Goal: Task Accomplishment & Management: Use online tool/utility

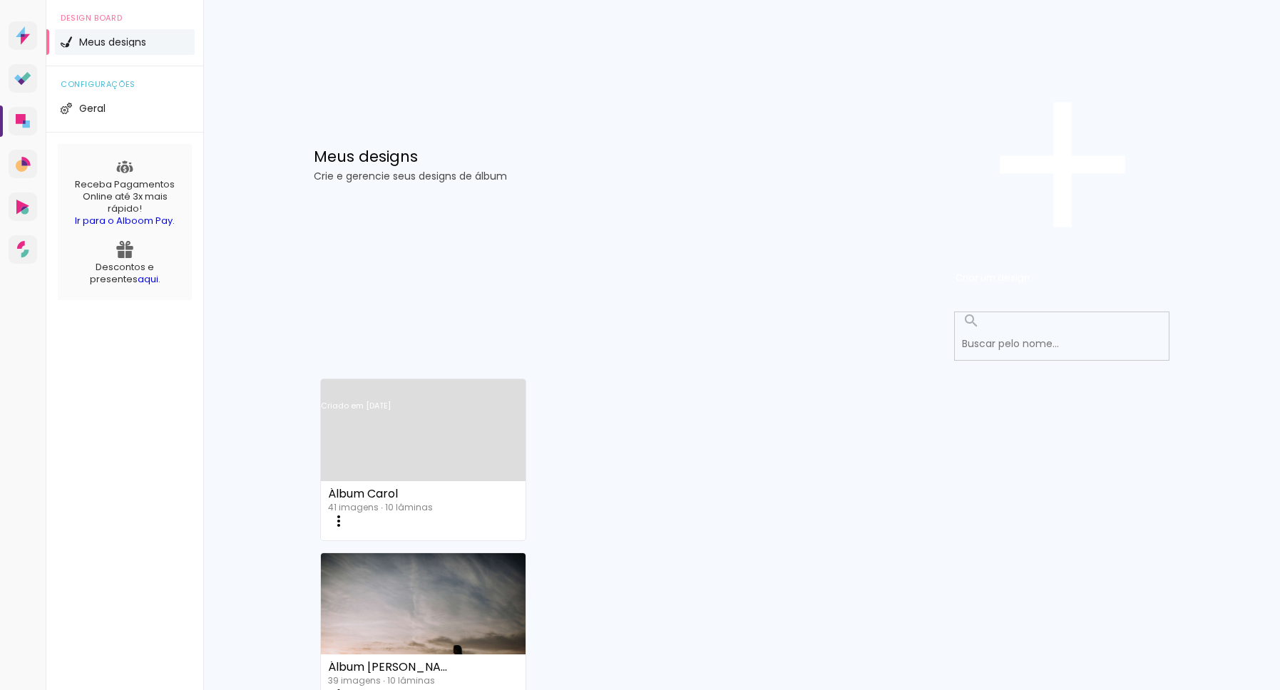
click at [461, 384] on link "Criado em [DATE]" at bounding box center [423, 424] width 205 height 81
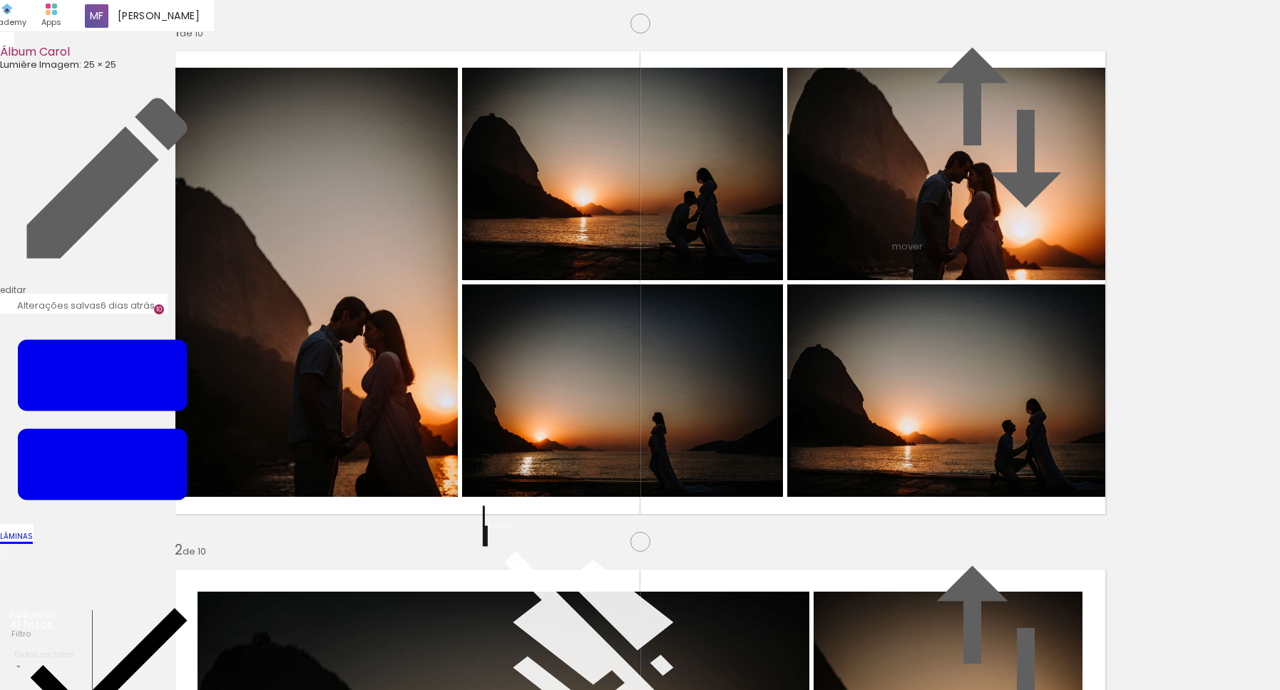
scroll to position [67, 0]
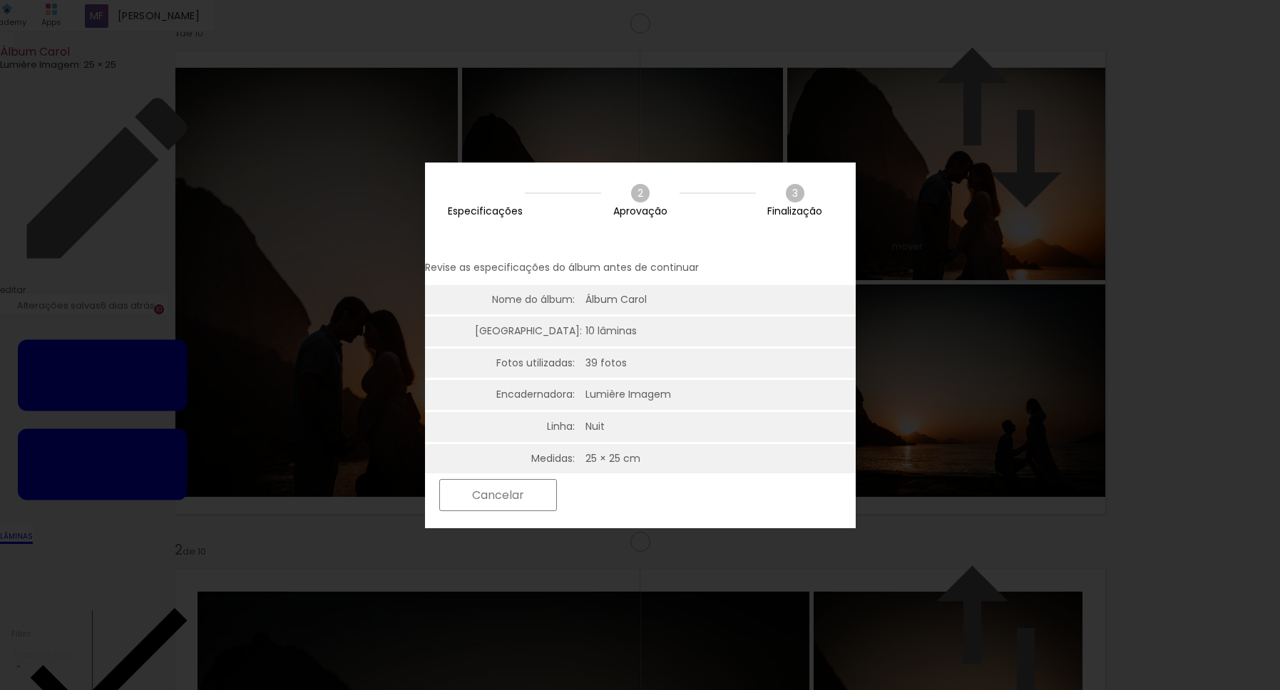
click at [0, 0] on slot "Próximo" at bounding box center [0, 0] width 0 height 0
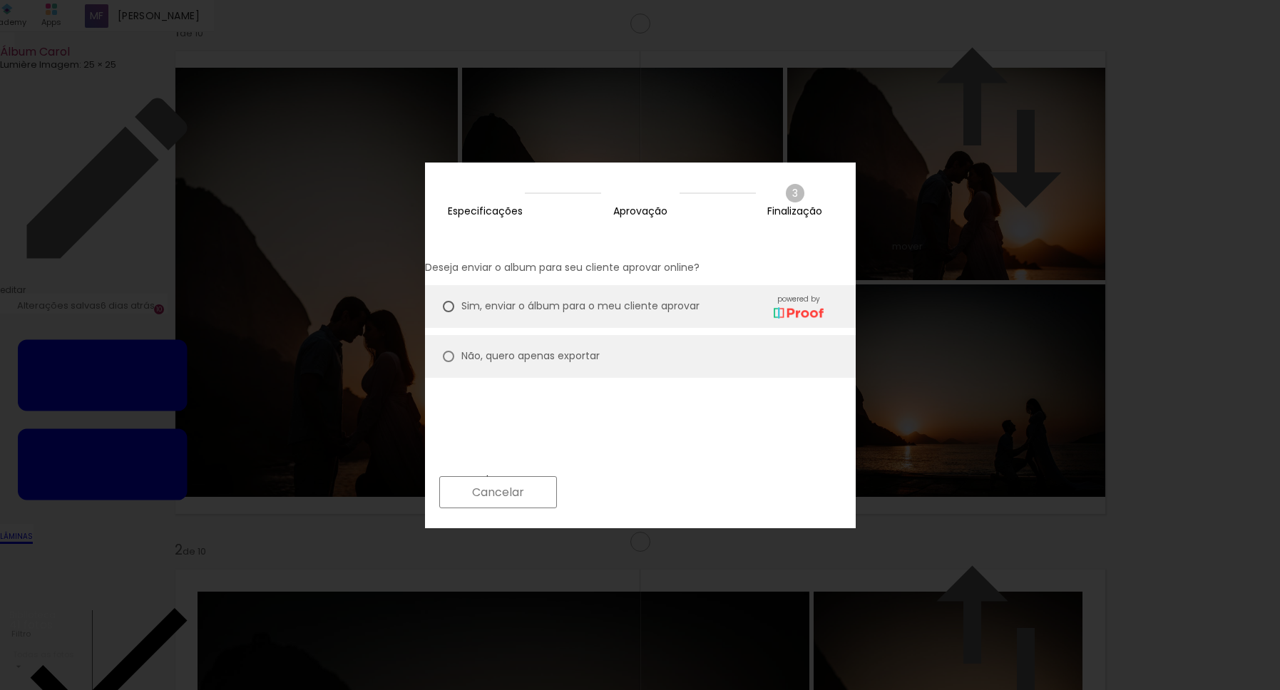
click at [674, 495] on paper-button "Próximo" at bounding box center [619, 492] width 110 height 31
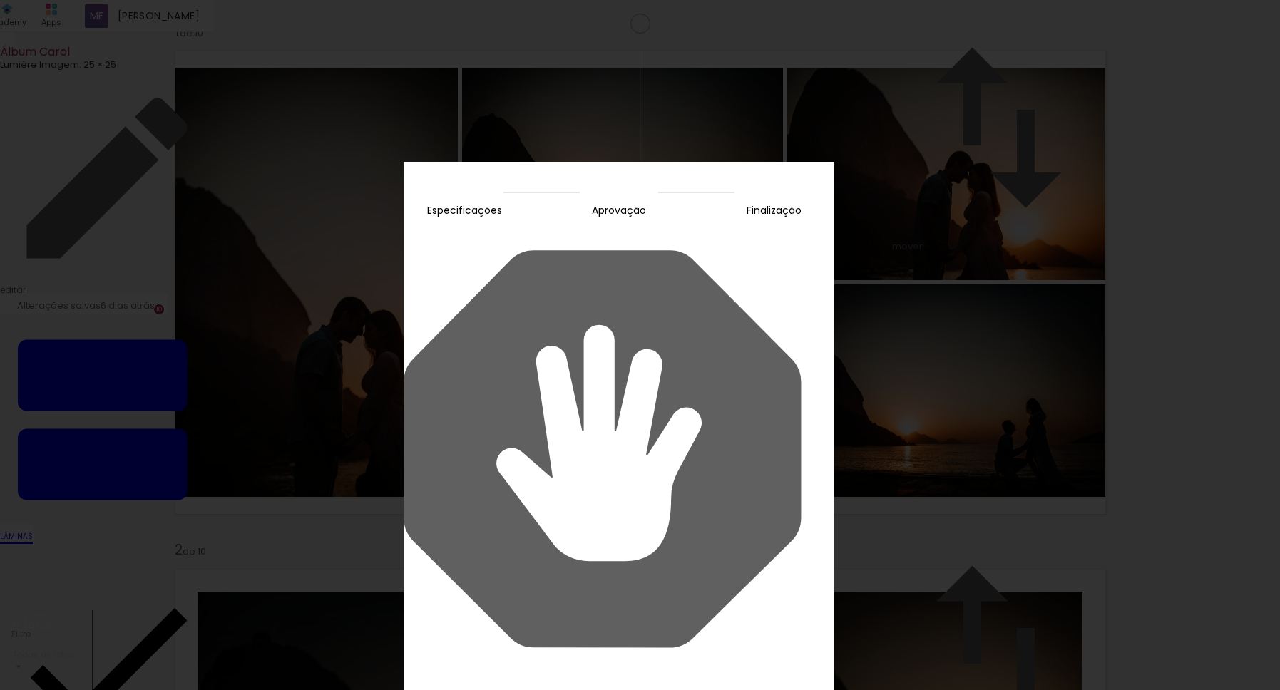
click at [0, 0] on slot "Voltar" at bounding box center [0, 0] width 0 height 0
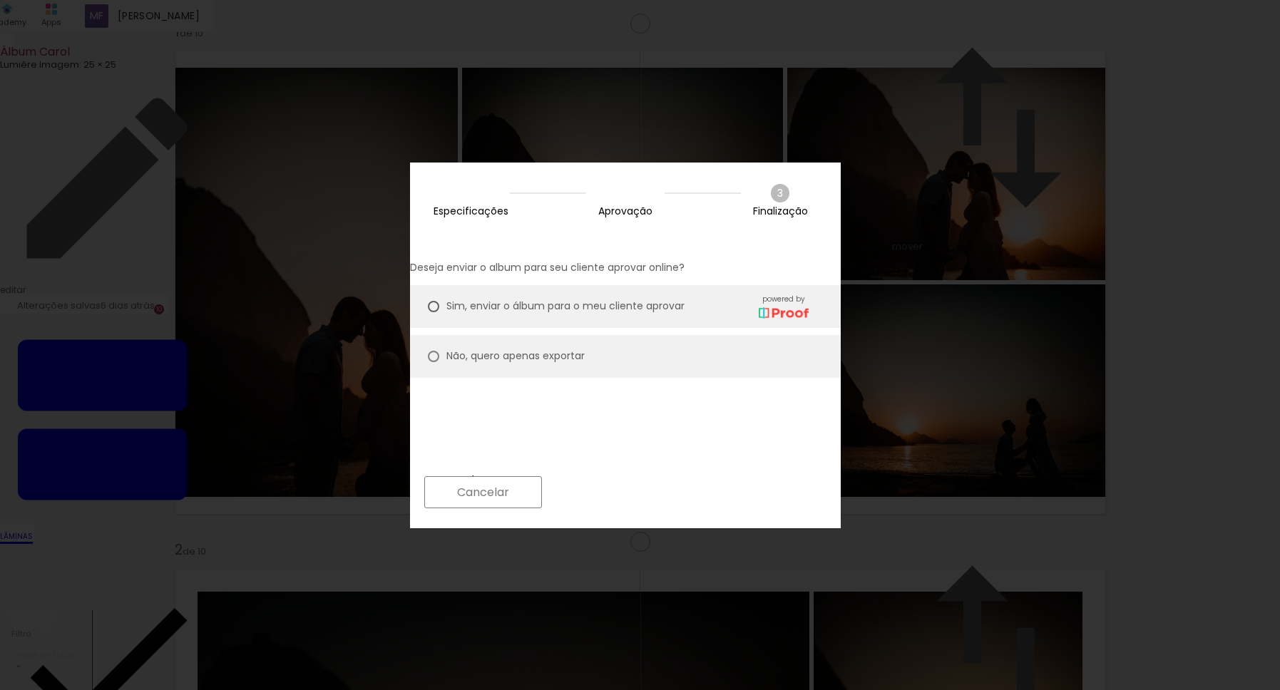
click at [0, 0] on slot "Voltar" at bounding box center [0, 0] width 0 height 0
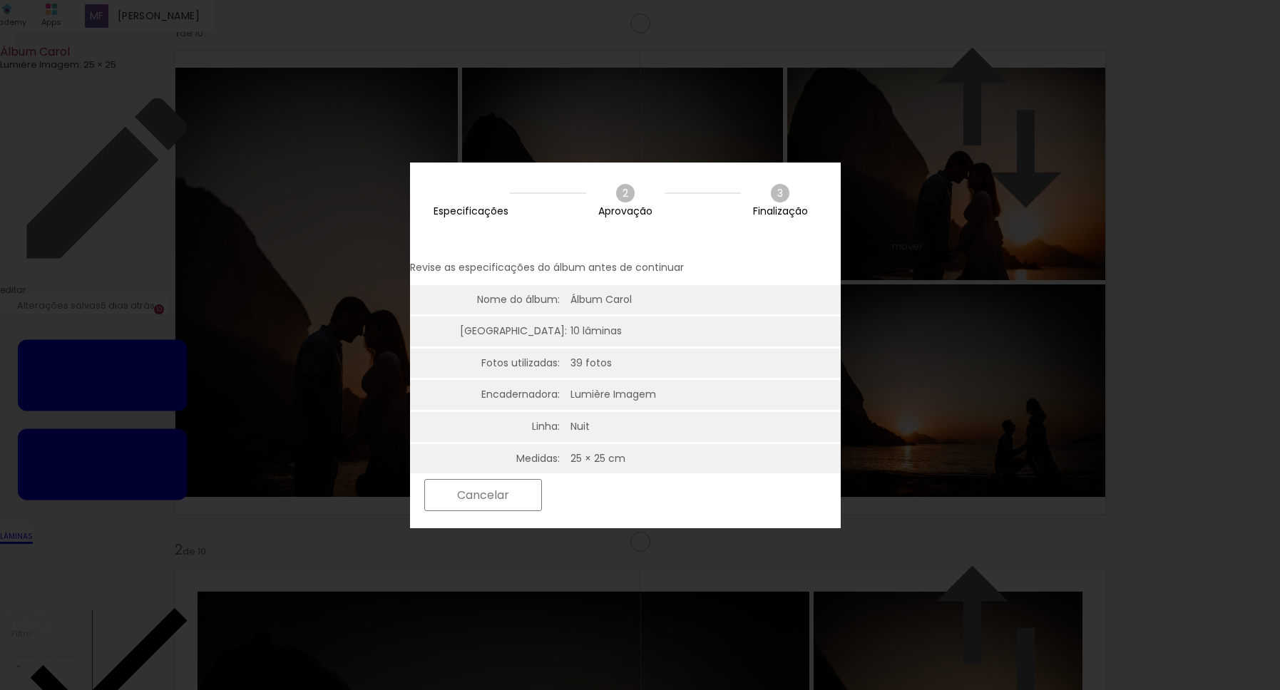
scroll to position [67, 0]
click at [0, 0] on slot "Cancelar" at bounding box center [0, 0] width 0 height 0
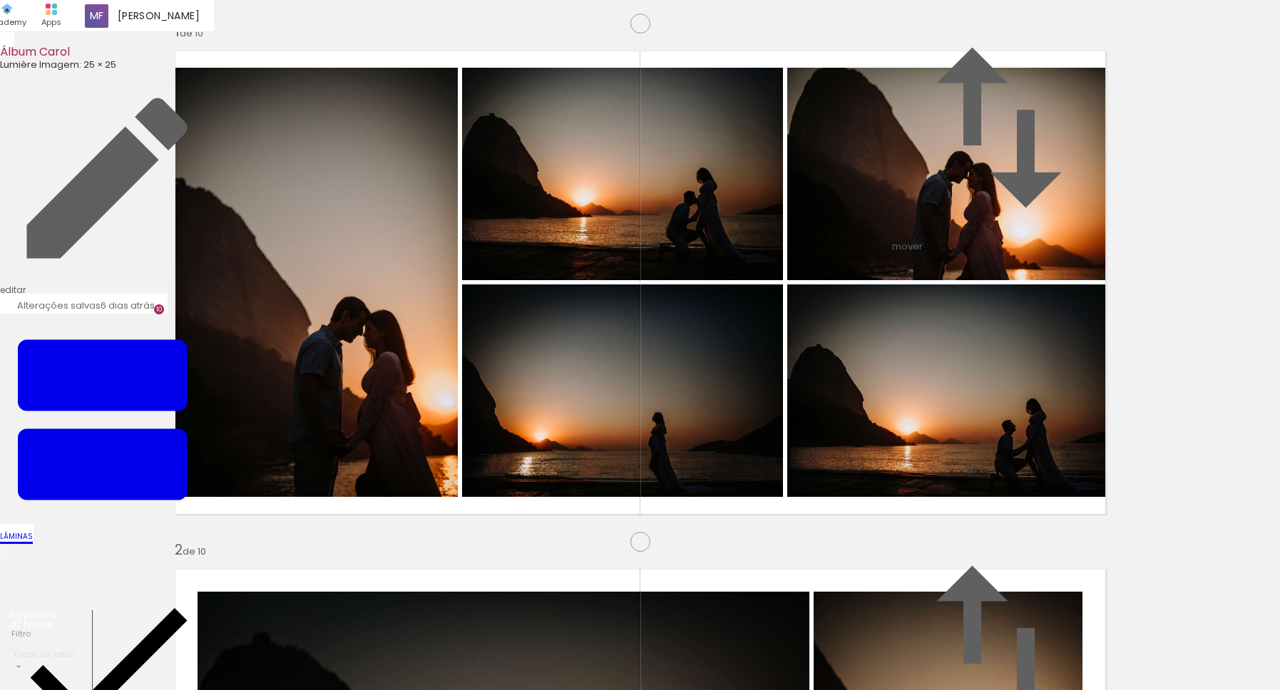
scroll to position [0, 0]
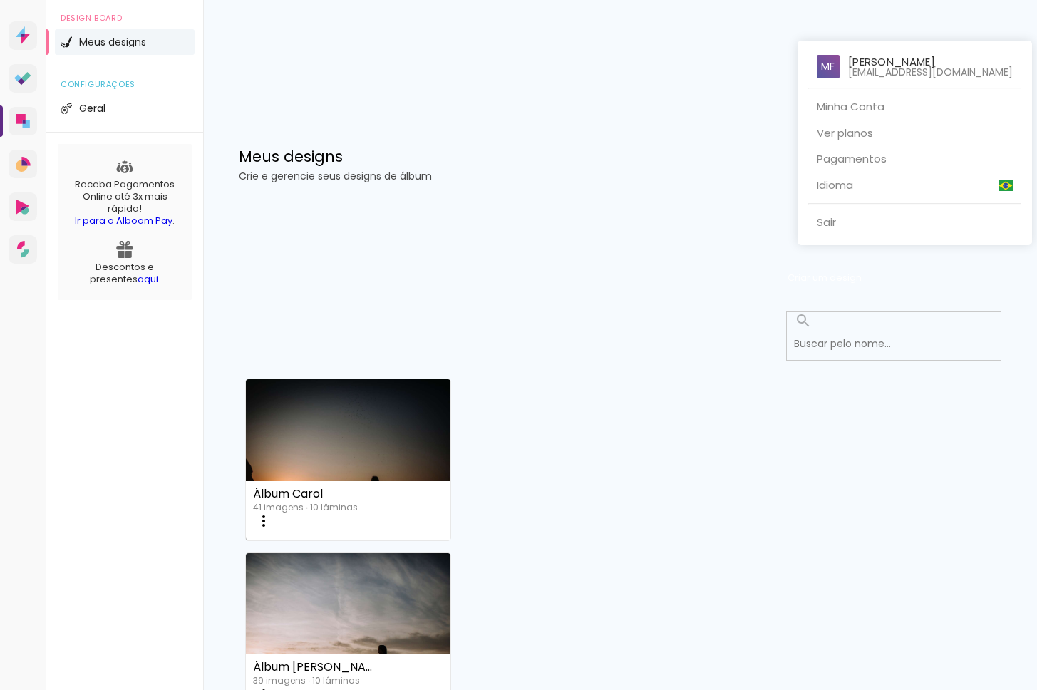
click at [920, 16] on div at bounding box center [518, 345] width 1037 height 690
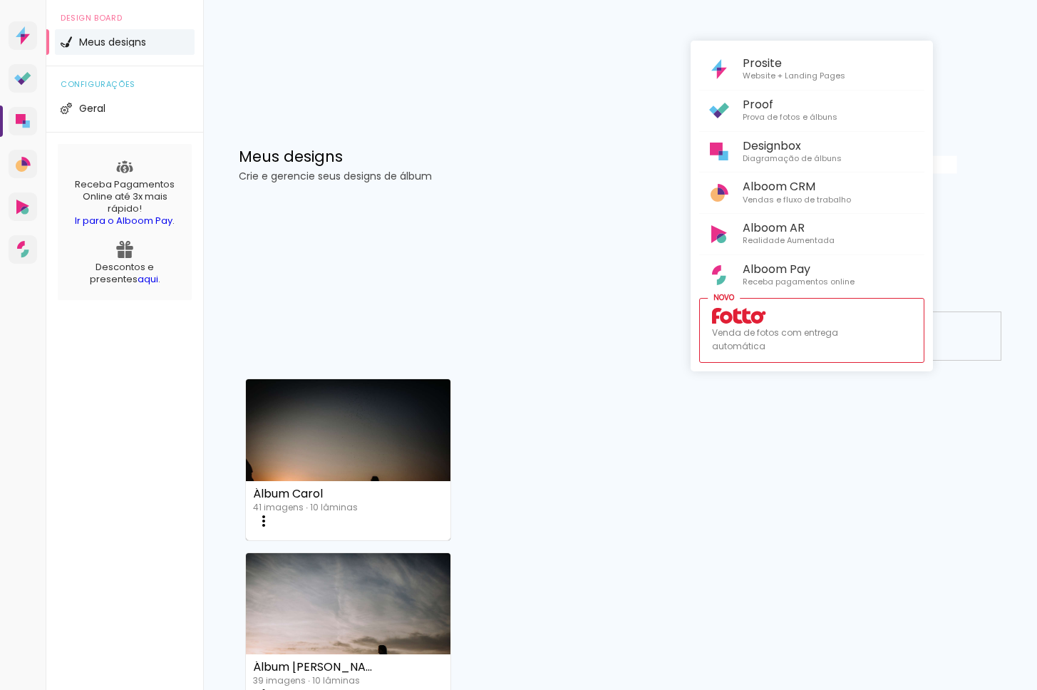
click at [868, 9] on div at bounding box center [518, 345] width 1037 height 690
